Goal: Information Seeking & Learning: Learn about a topic

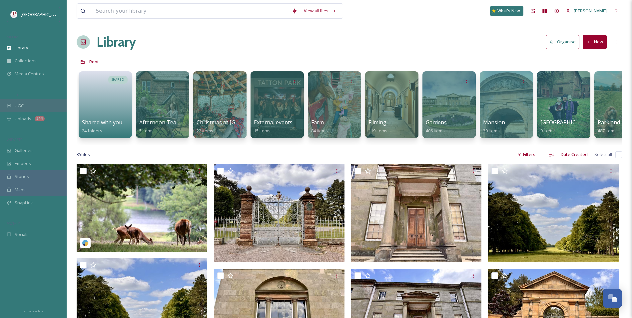
click at [37, 105] on div "UGC" at bounding box center [33, 105] width 67 height 13
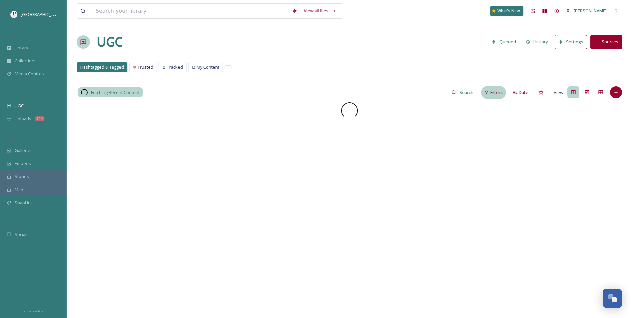
click at [494, 91] on span "Filters" at bounding box center [496, 92] width 12 height 6
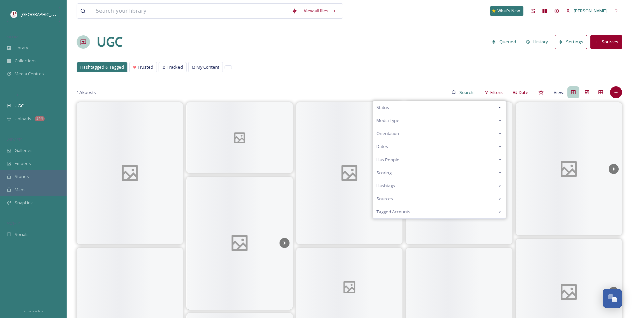
click at [419, 171] on div "Scoring" at bounding box center [439, 172] width 133 height 13
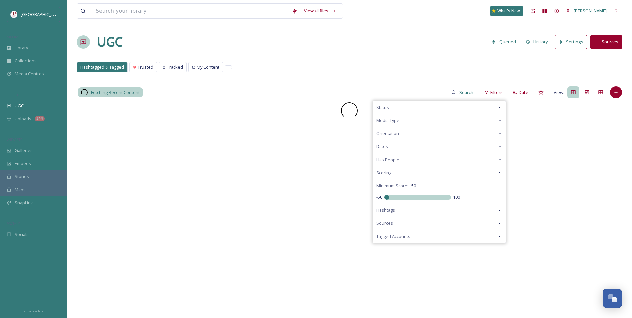
drag, startPoint x: 419, startPoint y: 195, endPoint x: 281, endPoint y: 171, distance: 140.6
type input "-50"
click at [384, 195] on input "range" at bounding box center [417, 197] width 67 height 5
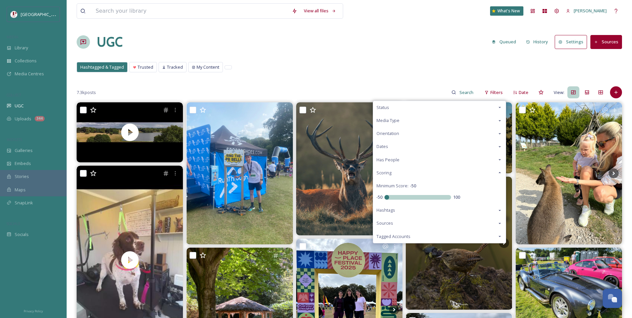
click at [434, 73] on div "Hashtagged & Tagged Trusted Tracked My Content Hashtagged & Tagged Trusted Trac…" at bounding box center [349, 69] width 545 height 14
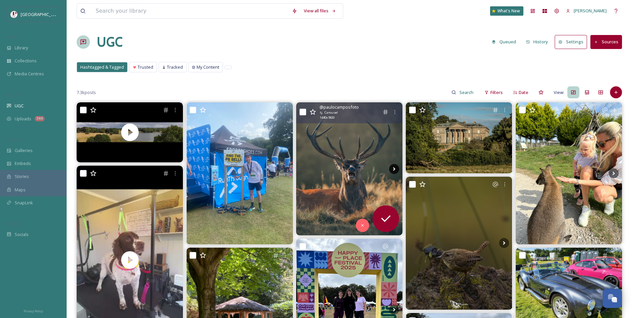
click at [392, 170] on icon at bounding box center [394, 169] width 10 height 10
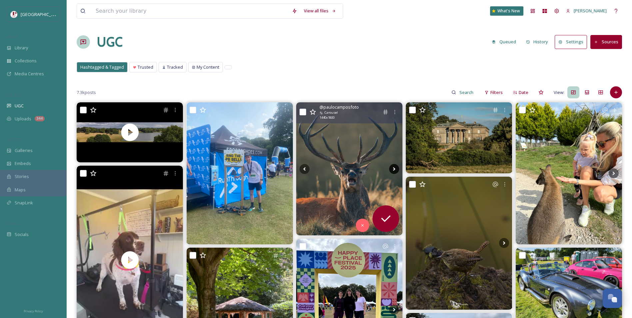
click at [392, 170] on icon at bounding box center [394, 169] width 10 height 10
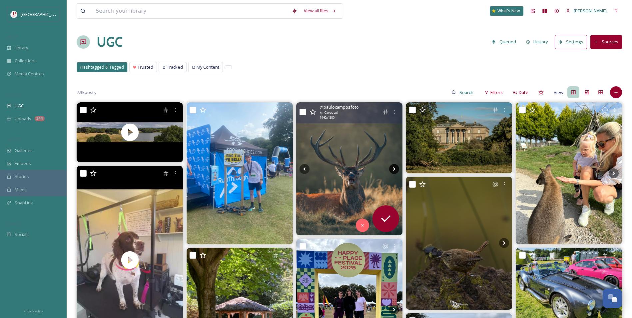
click at [392, 170] on icon at bounding box center [394, 169] width 10 height 10
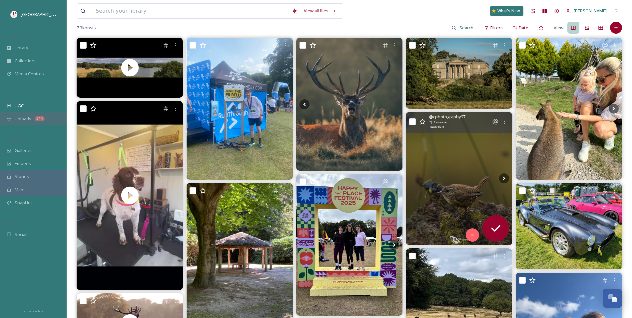
scroll to position [100, 0]
